Goal: Task Accomplishment & Management: Complete application form

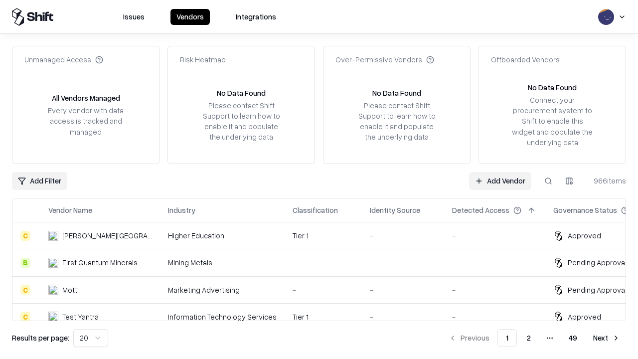
click at [500, 180] on link "Add Vendor" at bounding box center [500, 181] width 62 height 18
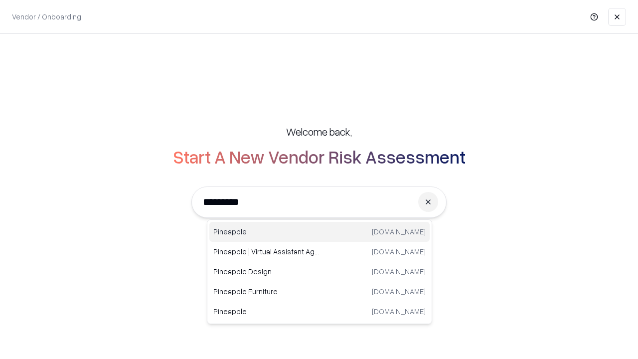
click at [319, 232] on div "Pineapple [DOMAIN_NAME]" at bounding box center [319, 232] width 220 height 20
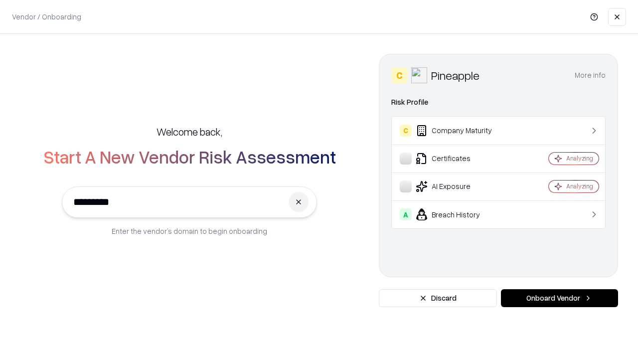
type input "*********"
click at [559, 298] on button "Onboard Vendor" at bounding box center [559, 298] width 117 height 18
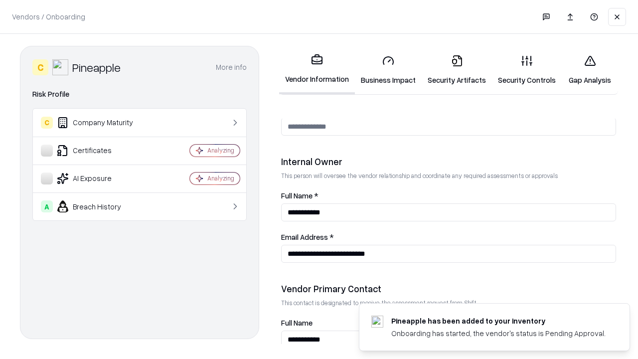
scroll to position [516, 0]
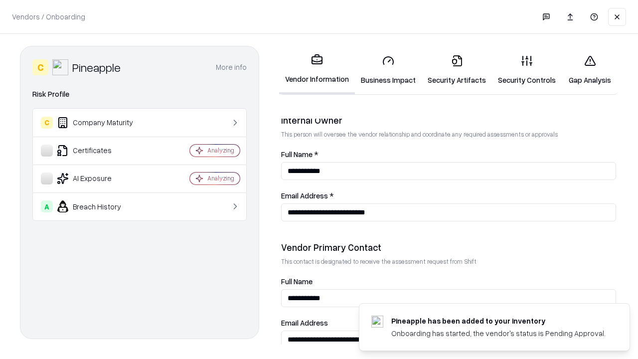
click at [388, 70] on link "Business Impact" at bounding box center [388, 70] width 67 height 46
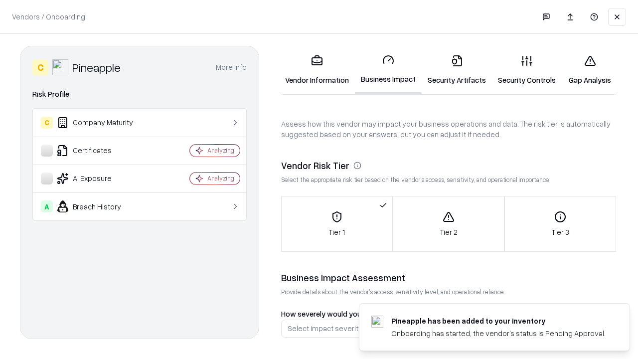
click at [456, 70] on link "Security Artifacts" at bounding box center [457, 70] width 70 height 46
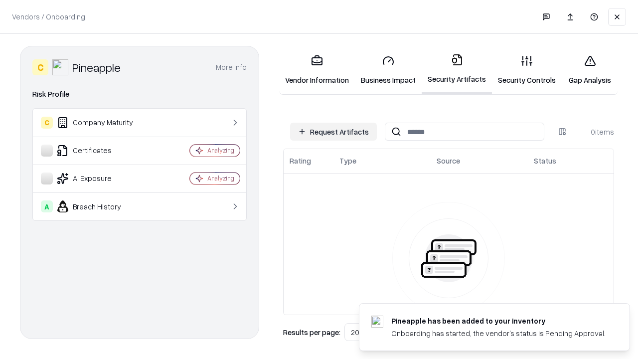
click at [333, 132] on button "Request Artifacts" at bounding box center [333, 132] width 87 height 18
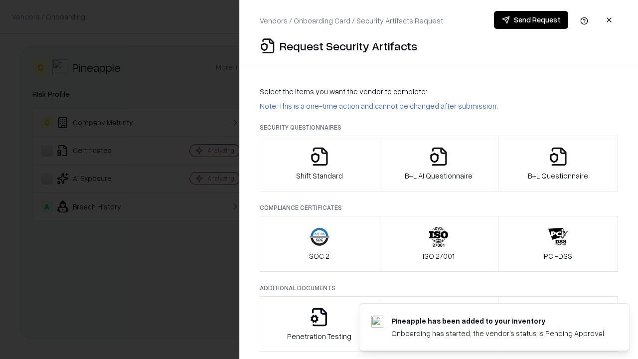
click at [319, 163] on icon "button" at bounding box center [319, 156] width 20 height 20
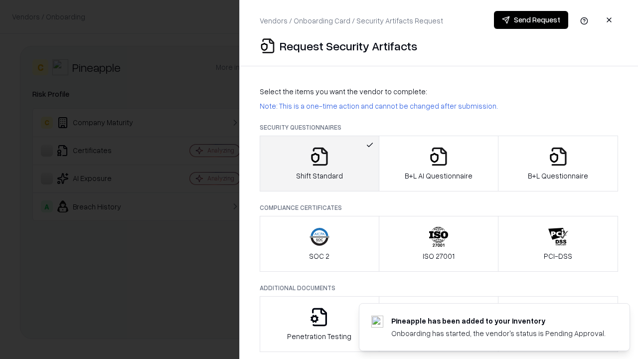
click at [531, 20] on button "Send Request" at bounding box center [531, 20] width 74 height 18
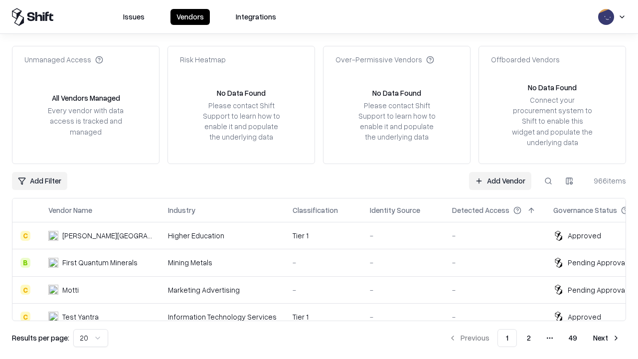
click at [548, 180] on button at bounding box center [548, 181] width 18 height 18
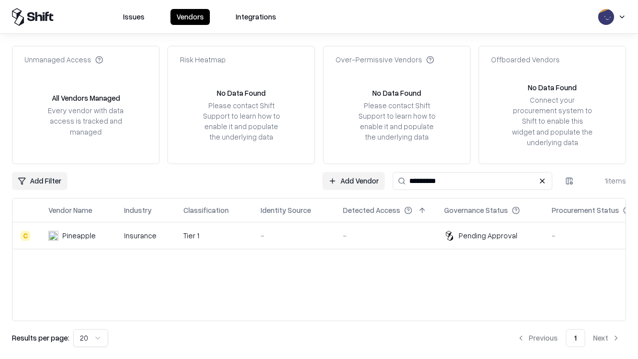
type input "*********"
click at [325, 235] on div "-" at bounding box center [294, 235] width 66 height 10
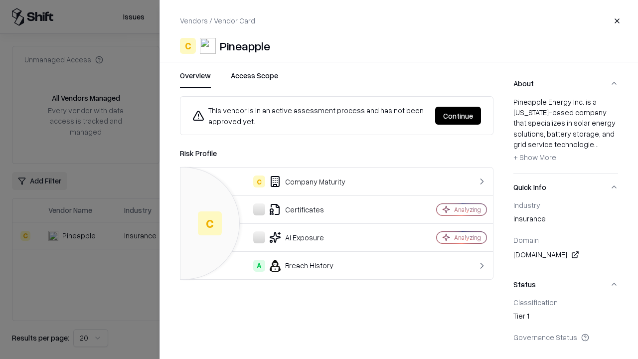
click at [458, 116] on button "Continue" at bounding box center [458, 116] width 46 height 18
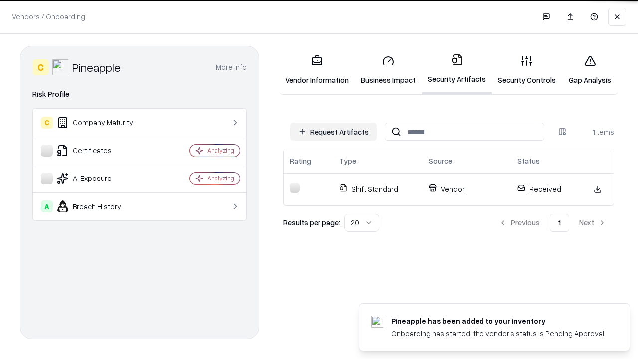
click at [527, 70] on link "Security Controls" at bounding box center [527, 70] width 70 height 46
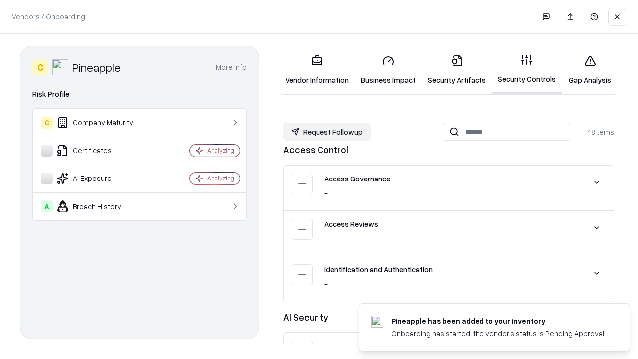
click at [327, 132] on button "Request Followup" at bounding box center [327, 132] width 88 height 18
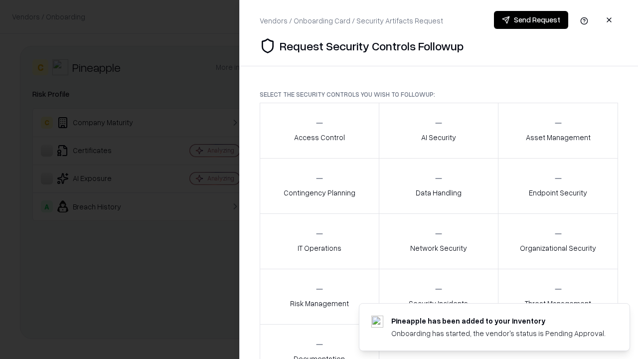
click at [319, 131] on div "Access Control" at bounding box center [319, 130] width 51 height 24
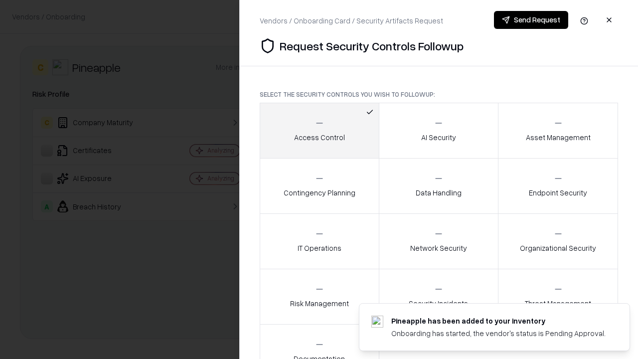
click at [531, 20] on button "Send Request" at bounding box center [531, 20] width 74 height 18
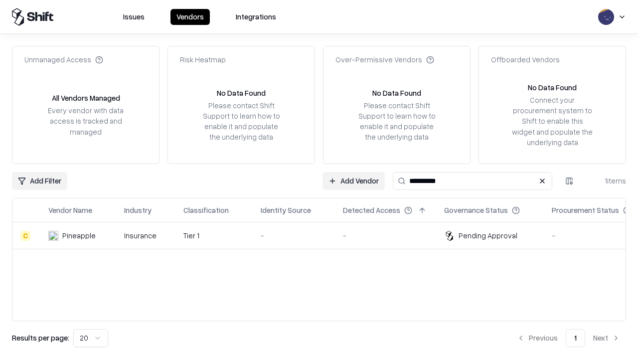
type input "*********"
click at [325, 235] on div "-" at bounding box center [294, 235] width 66 height 10
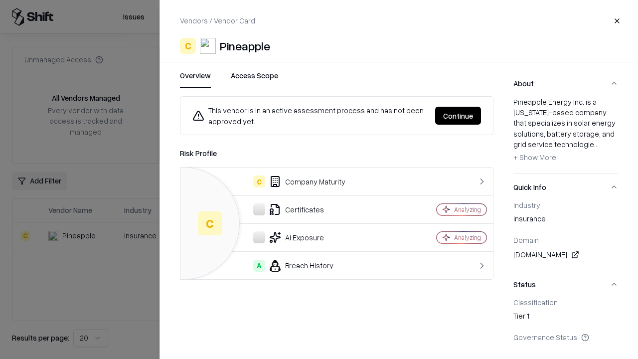
click at [458, 116] on button "Continue" at bounding box center [458, 116] width 46 height 18
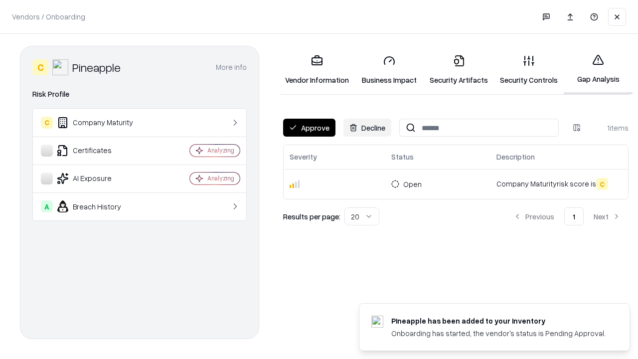
click at [309, 128] on button "Approve" at bounding box center [309, 128] width 52 height 18
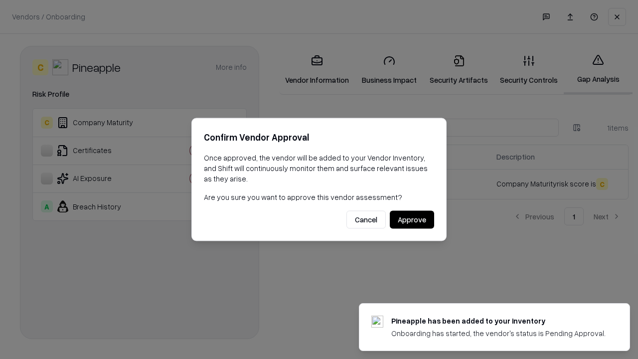
click at [412, 219] on button "Approve" at bounding box center [412, 220] width 44 height 18
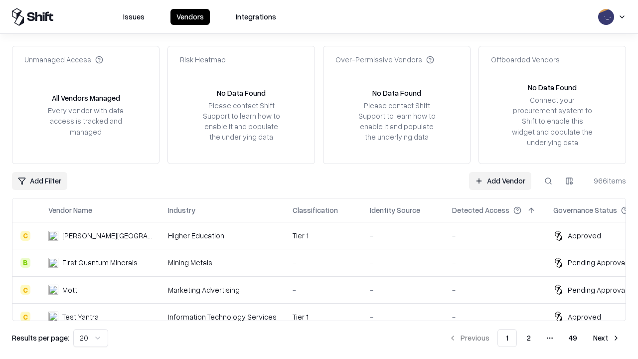
type input "*********"
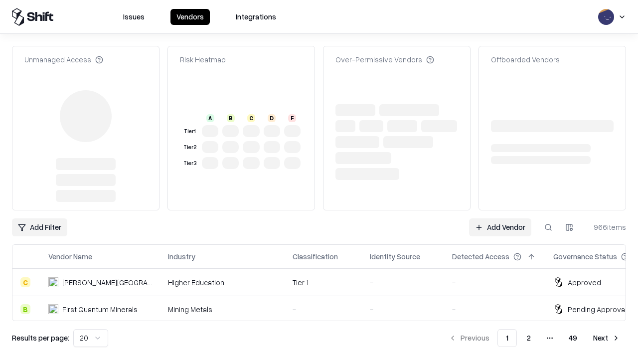
click at [500, 218] on link "Add Vendor" at bounding box center [500, 227] width 62 height 18
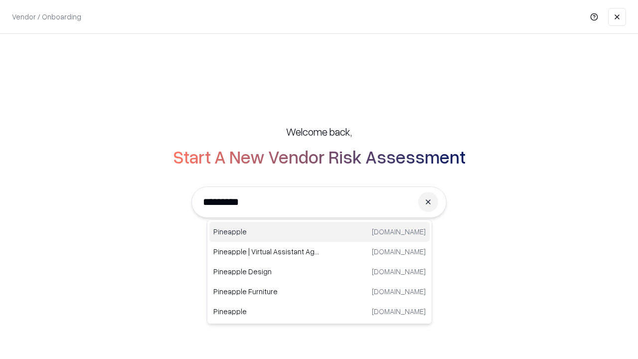
click at [319, 232] on div "Pineapple [DOMAIN_NAME]" at bounding box center [319, 232] width 220 height 20
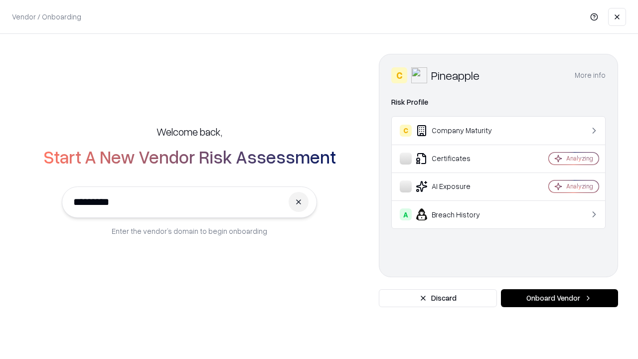
type input "*********"
click at [559, 298] on button "Onboard Vendor" at bounding box center [559, 298] width 117 height 18
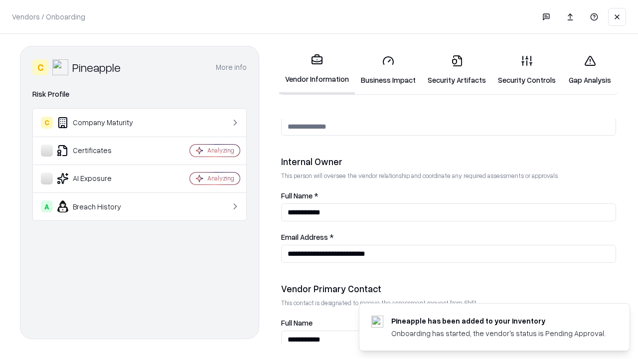
scroll to position [516, 0]
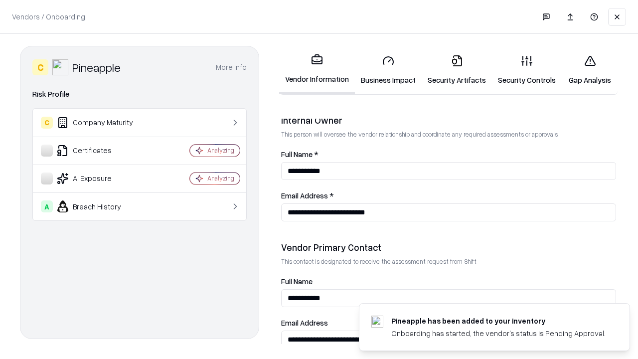
click at [589, 70] on link "Gap Analysis" at bounding box center [590, 70] width 56 height 46
